Goal: Find contact information: Find contact information

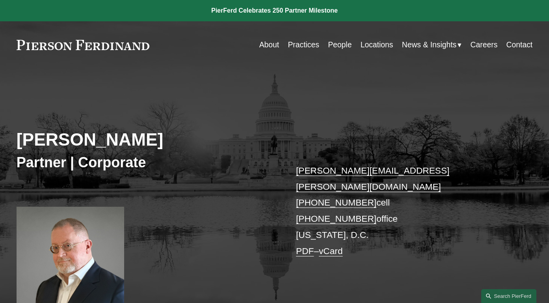
click at [512, 51] on link "Contact" at bounding box center [519, 44] width 26 height 15
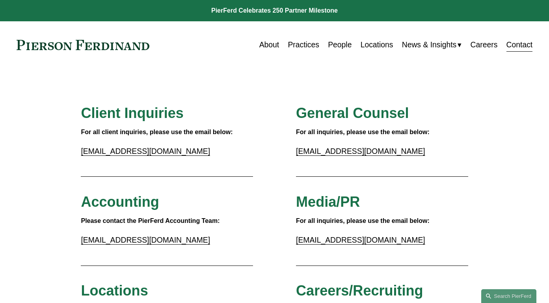
drag, startPoint x: 398, startPoint y: 253, endPoint x: 199, endPoint y: 86, distance: 260.1
copy div "Client Inquiries For all client inquiries, please use the email below: inquirie…"
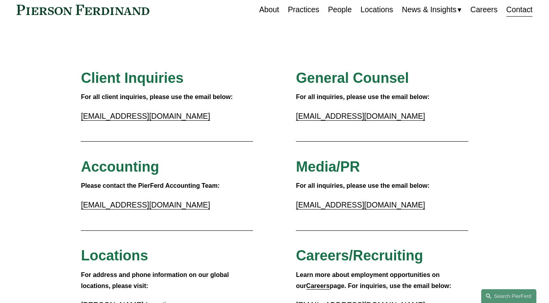
click at [232, 116] on p "inquiries@pierferd.com" at bounding box center [167, 116] width 172 height 14
click at [303, 114] on link "gc@pierferd.com" at bounding box center [360, 116] width 129 height 9
drag, startPoint x: 366, startPoint y: 117, endPoint x: 281, endPoint y: 119, distance: 85.5
copy link "gc@pierferd.com"
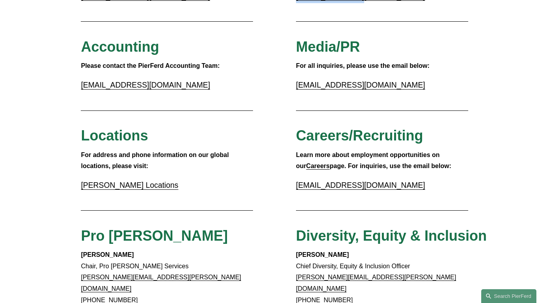
scroll to position [154, 0]
click at [164, 186] on link "Pierson Ferdinand Locations" at bounding box center [129, 185] width 97 height 9
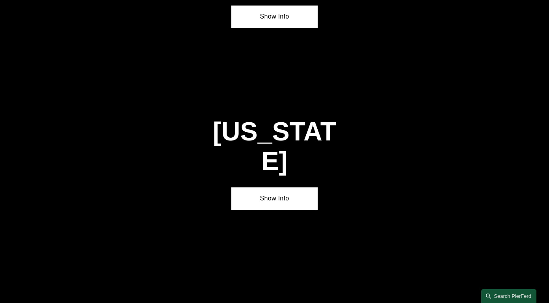
scroll to position [2514, 0]
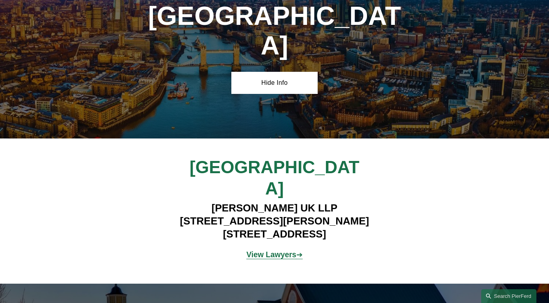
scroll to position [2805, 0]
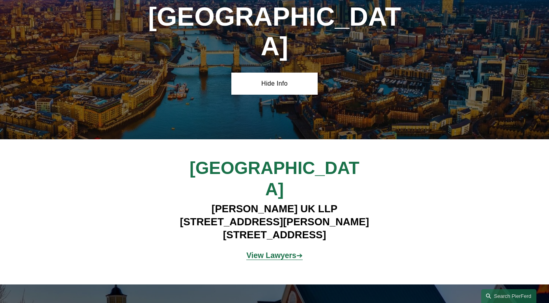
click at [285, 251] on strong "View Lawyers" at bounding box center [271, 255] width 50 height 9
